Goal: Task Accomplishment & Management: Complete application form

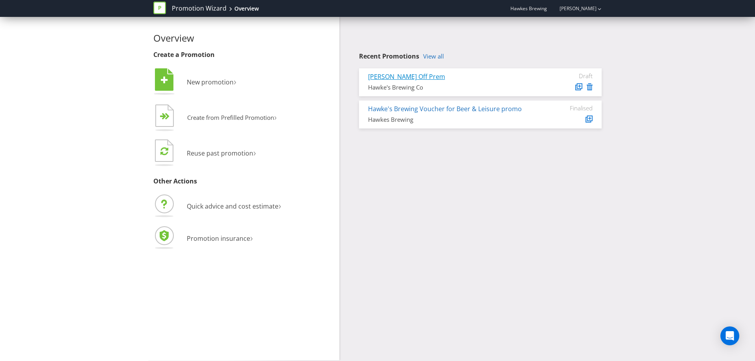
click at [401, 80] on link "[PERSON_NAME] Off Prem" at bounding box center [406, 76] width 77 height 9
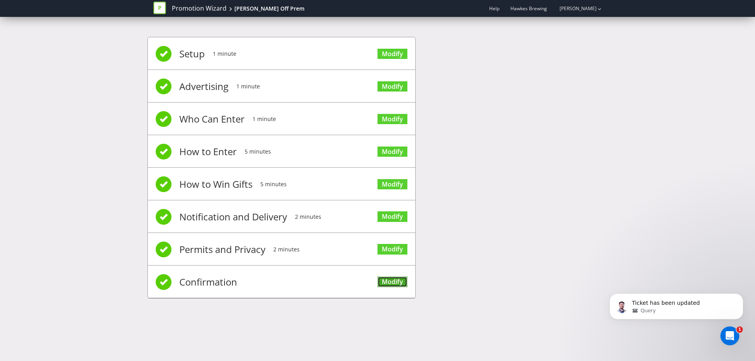
click at [379, 285] on link "Modify" at bounding box center [392, 282] width 30 height 11
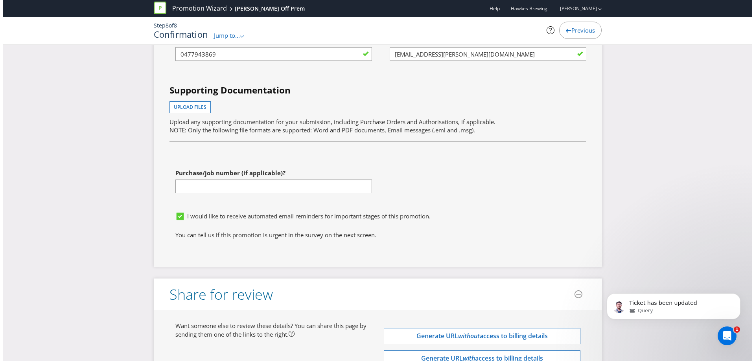
scroll to position [2264, 0]
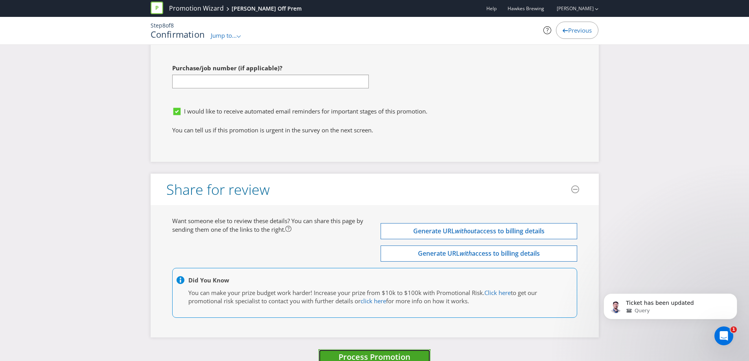
click at [399, 352] on span "Process Promotion" at bounding box center [375, 357] width 72 height 11
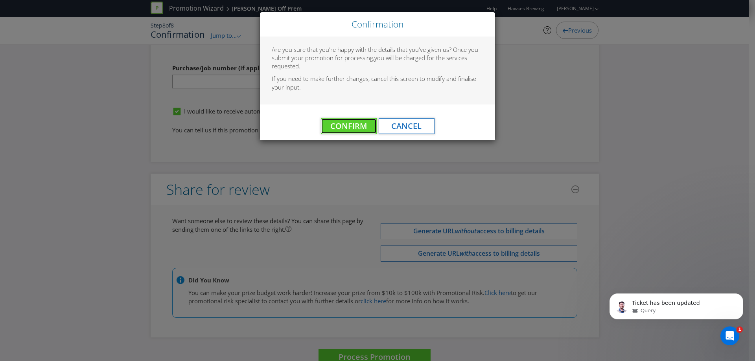
click at [348, 129] on span "Confirm" at bounding box center [348, 126] width 37 height 11
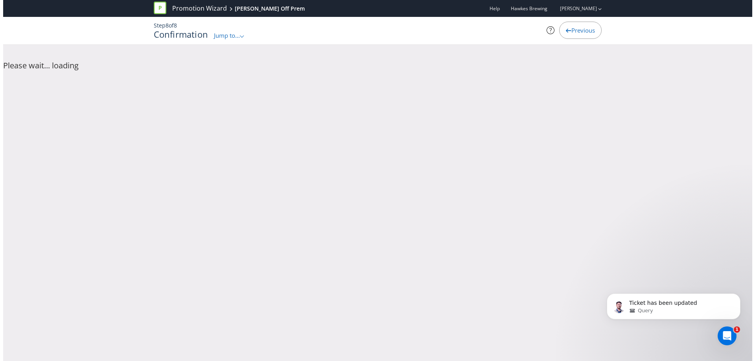
scroll to position [0, 0]
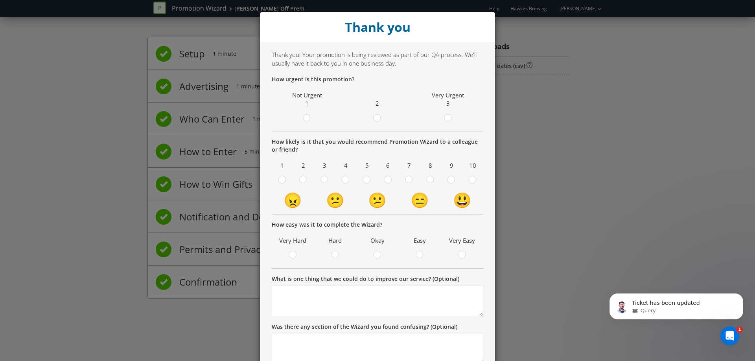
click at [595, 118] on div "Thank you Thank you! Your promotion is being reviewed as part of our QA process…" at bounding box center [377, 180] width 755 height 361
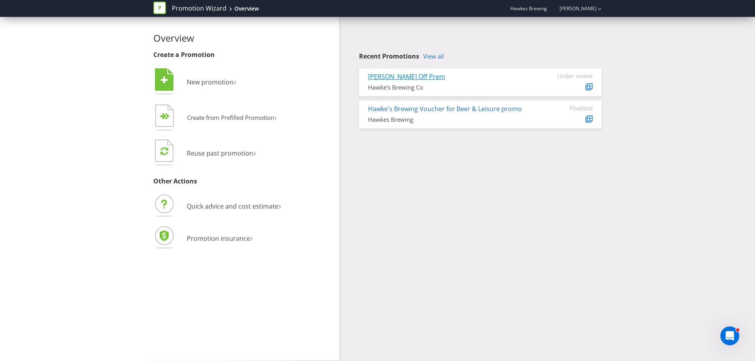
click at [405, 77] on link "[PERSON_NAME] Off Prem" at bounding box center [406, 76] width 77 height 9
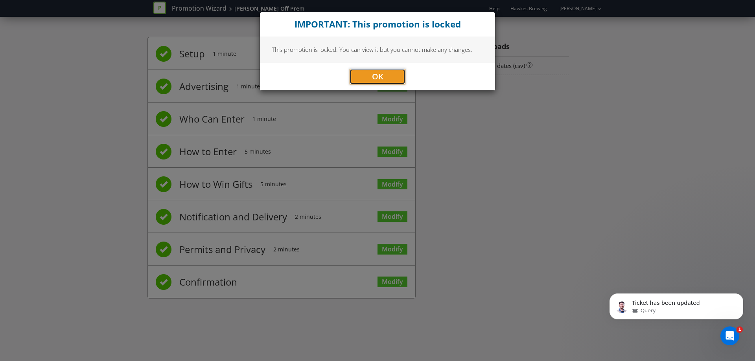
click at [383, 75] on button "OK" at bounding box center [378, 77] width 56 height 16
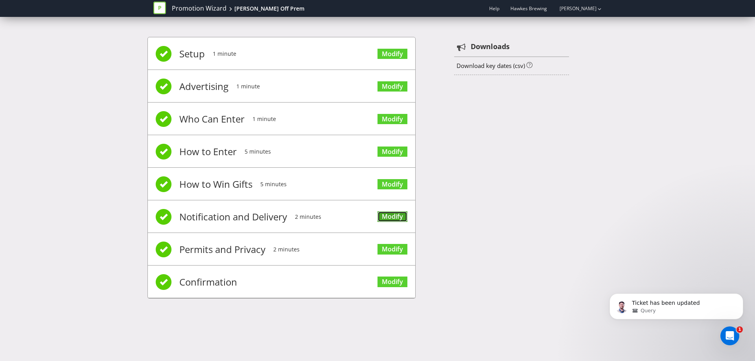
click at [403, 215] on link "Modify" at bounding box center [392, 217] width 30 height 11
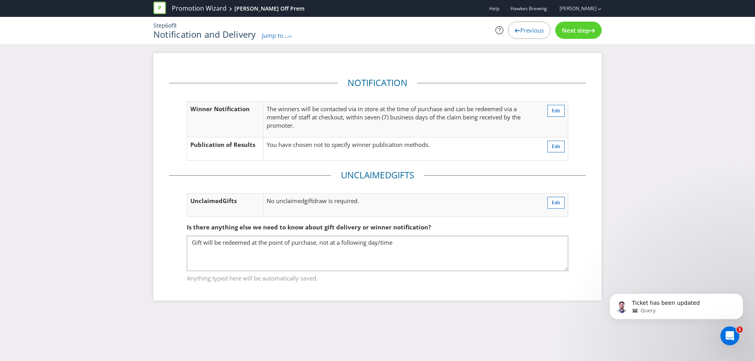
click at [571, 31] on span "Next step" at bounding box center [576, 30] width 28 height 8
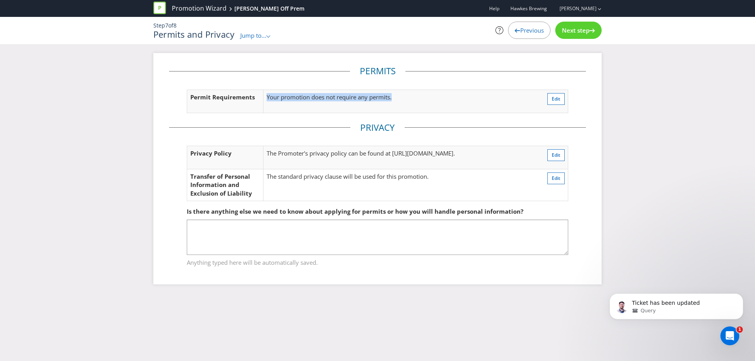
drag, startPoint x: 392, startPoint y: 105, endPoint x: 499, endPoint y: 101, distance: 107.0
click at [499, 101] on tr "Permit Requirements Your promotion does not require any permits. Edit" at bounding box center [377, 101] width 381 height 23
click at [499, 101] on p "Your promotion does not require any permits." at bounding box center [389, 97] width 244 height 8
click at [537, 34] on div "Previous" at bounding box center [529, 30] width 42 height 17
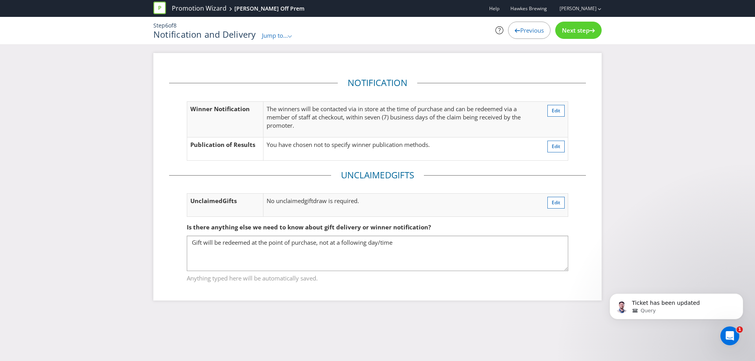
click at [522, 30] on span "Previous" at bounding box center [532, 30] width 24 height 8
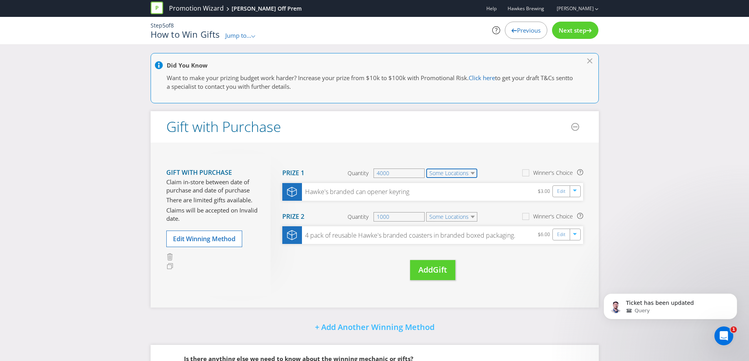
click at [456, 174] on select "Some Locations" at bounding box center [451, 173] width 51 height 9
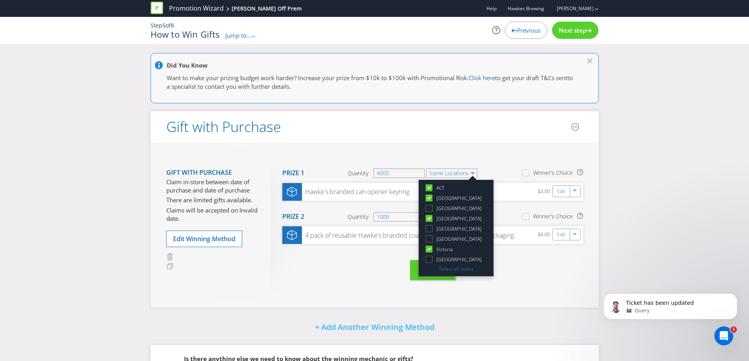
drag, startPoint x: 659, startPoint y: 212, endPoint x: 617, endPoint y: 201, distance: 43.5
click at [659, 212] on div "Did You Know Want to make your prizing budget work harder? Increase your prize …" at bounding box center [374, 248] width 749 height 391
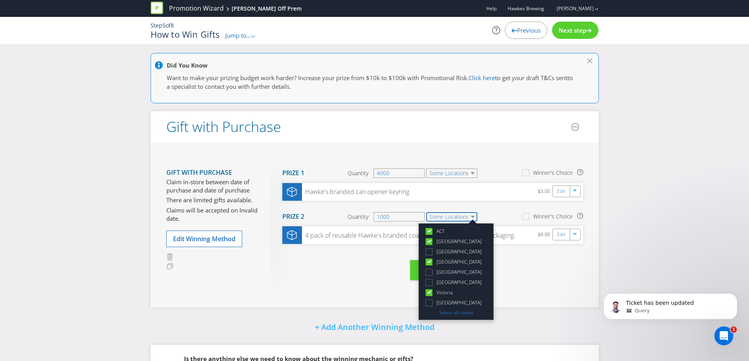
click at [460, 217] on select "Some Locations" at bounding box center [451, 216] width 51 height 9
click at [680, 225] on div "Did You Know Want to make your prizing budget work harder? Increase your prize …" at bounding box center [374, 248] width 749 height 391
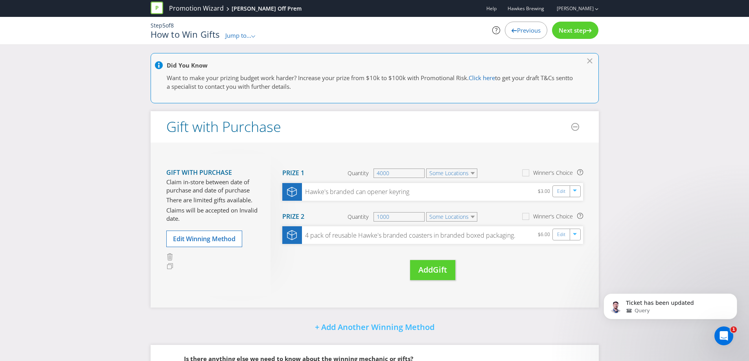
click at [578, 29] on span "Next step" at bounding box center [573, 30] width 28 height 8
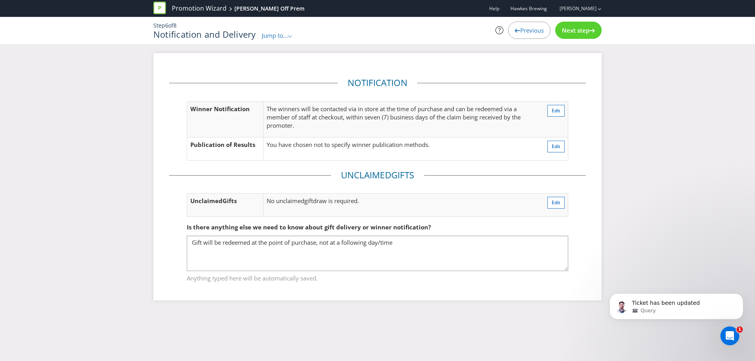
click at [574, 31] on span "Next step" at bounding box center [576, 30] width 28 height 8
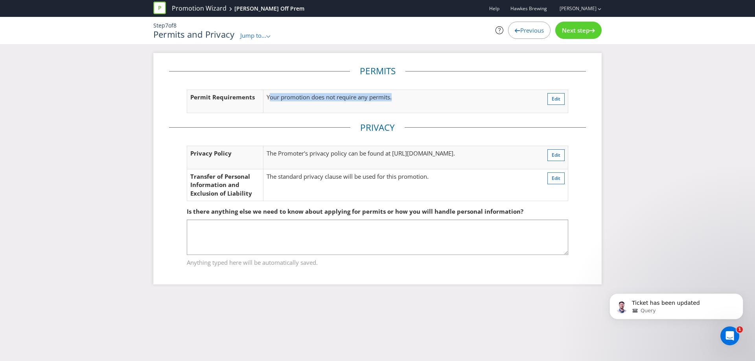
drag, startPoint x: 272, startPoint y: 90, endPoint x: 434, endPoint y: 96, distance: 161.7
click at [416, 96] on td "Your promotion does not require any permits." at bounding box center [388, 101] width 250 height 23
click at [439, 103] on td "Your promotion does not require any permits." at bounding box center [388, 101] width 250 height 23
click at [558, 100] on span "Edit" at bounding box center [556, 99] width 9 height 7
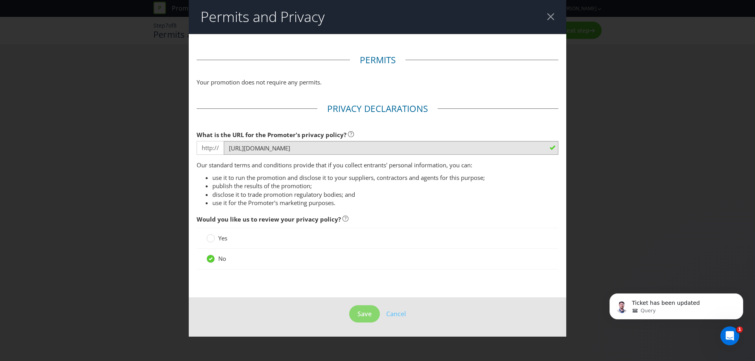
click at [552, 16] on div at bounding box center [550, 16] width 7 height 7
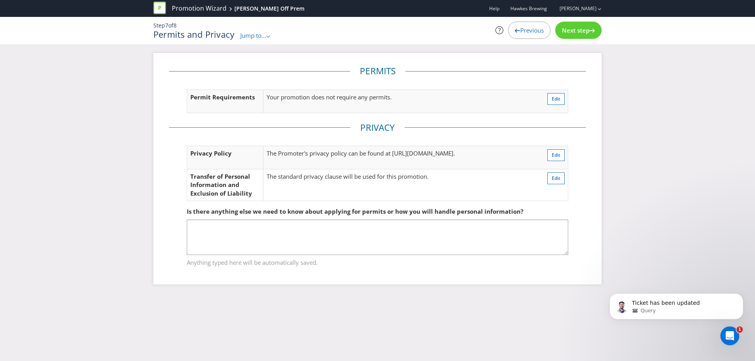
click at [534, 33] on span "Previous" at bounding box center [532, 30] width 24 height 8
